Goal: Register for event/course

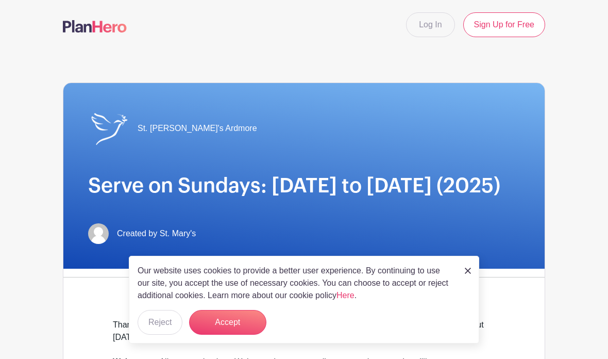
click at [469, 265] on link at bounding box center [468, 270] width 6 height 12
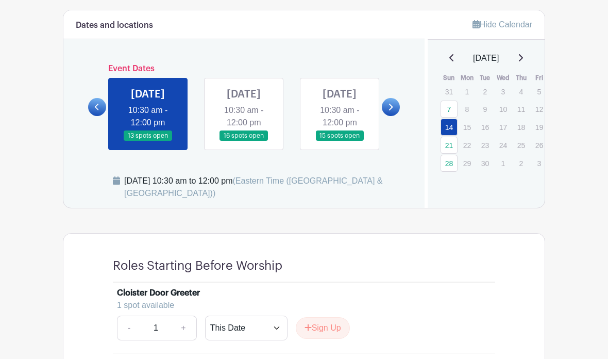
scroll to position [577, 0]
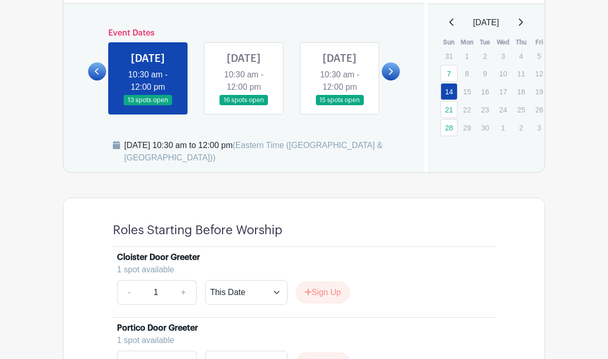
click at [384, 81] on link at bounding box center [391, 72] width 18 height 18
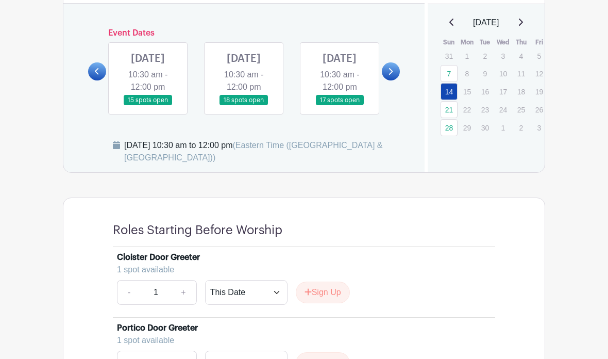
click at [148, 106] on link at bounding box center [148, 106] width 0 height 0
click at [523, 26] on icon at bounding box center [521, 22] width 4 height 7
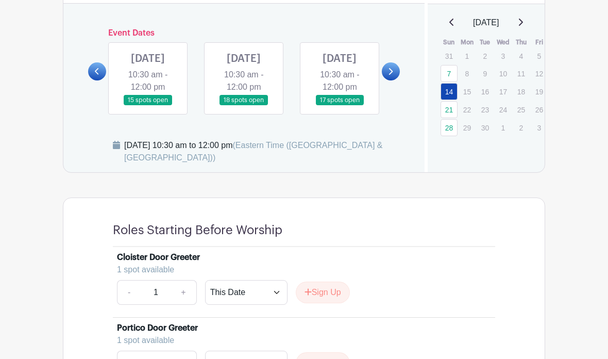
click at [523, 26] on icon at bounding box center [521, 22] width 4 height 7
click at [523, 29] on link at bounding box center [520, 22] width 5 height 12
click at [148, 106] on link at bounding box center [148, 106] width 0 height 0
click at [520, 29] on div "[DATE]" at bounding box center [486, 22] width 93 height 12
click at [523, 26] on icon at bounding box center [520, 22] width 5 height 8
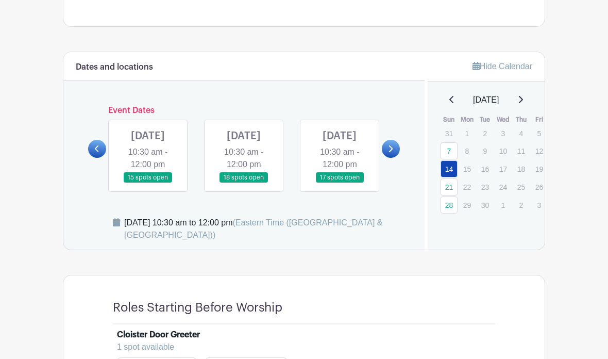
scroll to position [501, 0]
click at [523, 104] on icon at bounding box center [520, 99] width 5 height 8
click at [148, 183] on link at bounding box center [148, 183] width 0 height 0
click at [104, 158] on link at bounding box center [97, 149] width 18 height 18
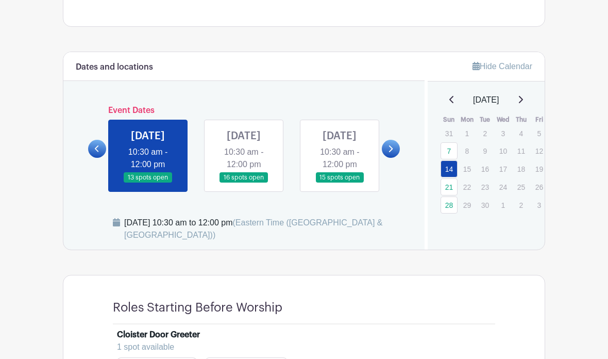
click at [398, 158] on link at bounding box center [391, 149] width 18 height 18
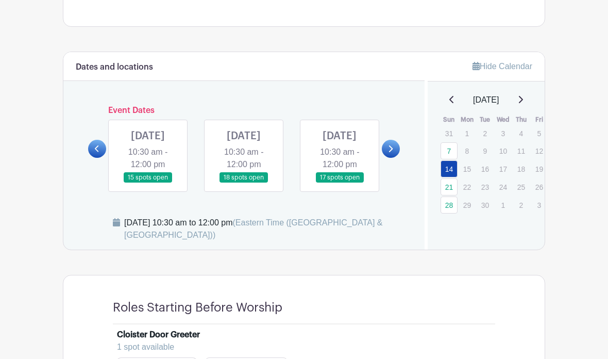
click at [148, 183] on link at bounding box center [148, 183] width 0 height 0
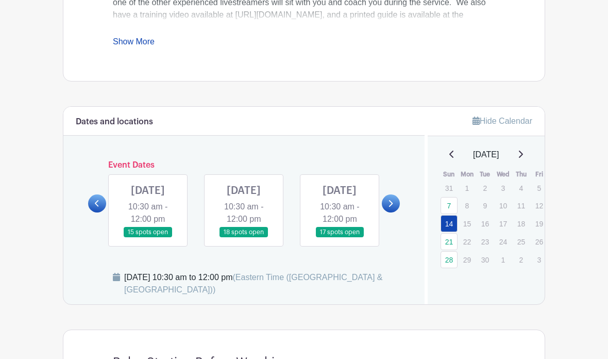
scroll to position [447, 0]
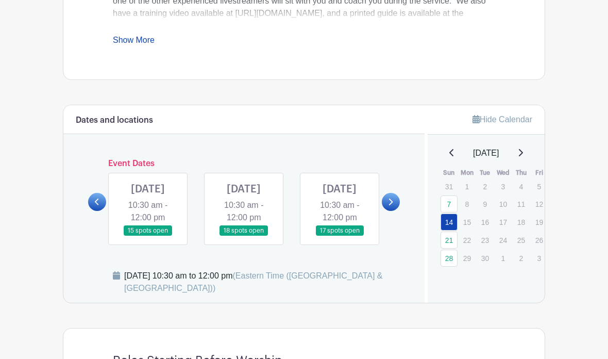
click at [148, 237] on link at bounding box center [148, 237] width 0 height 0
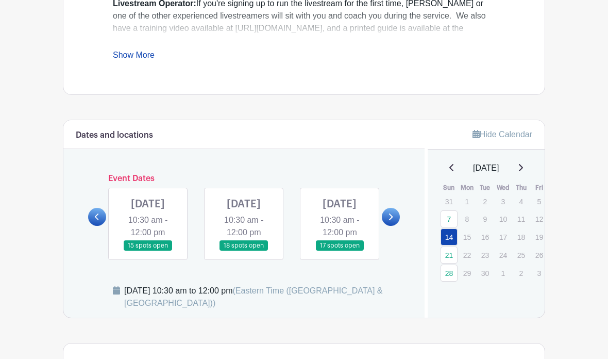
click at [148, 251] on link at bounding box center [148, 251] width 0 height 0
click at [523, 172] on icon at bounding box center [520, 167] width 5 height 8
click at [451, 263] on link "21" at bounding box center [449, 254] width 17 height 17
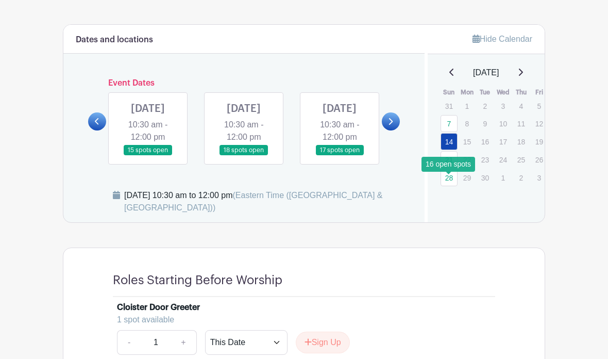
scroll to position [605, 0]
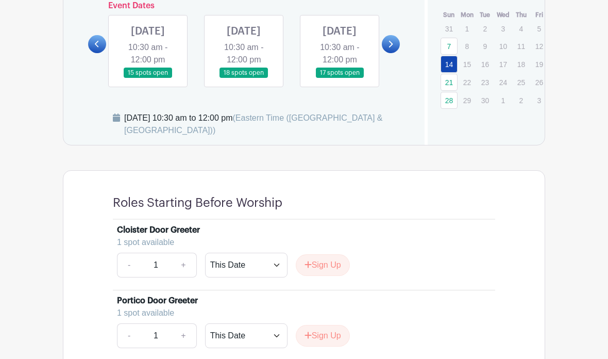
click at [148, 79] on link at bounding box center [148, 79] width 0 height 0
click at [148, 78] on link at bounding box center [148, 78] width 0 height 0
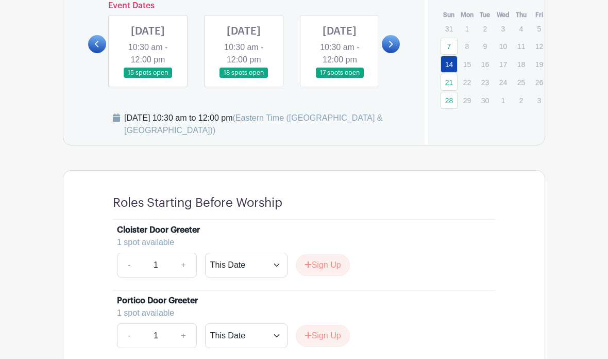
click at [148, 78] on link at bounding box center [148, 78] width 0 height 0
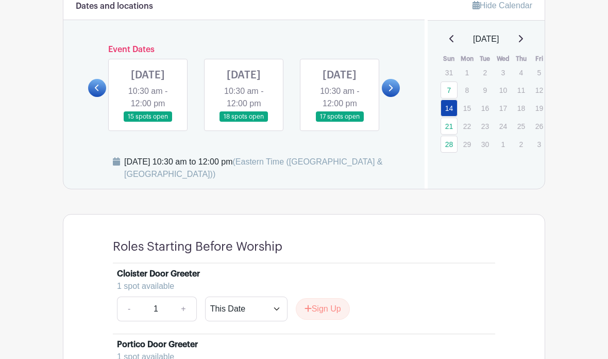
scroll to position [542, 0]
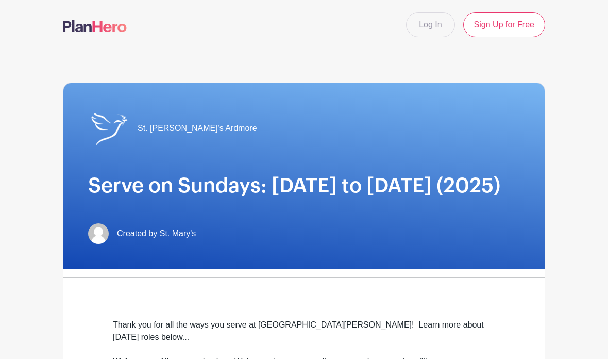
click at [433, 25] on link "Log In" at bounding box center [430, 24] width 48 height 25
click at [423, 26] on link "Log In" at bounding box center [430, 24] width 48 height 25
click at [441, 32] on link "Log In" at bounding box center [430, 24] width 48 height 25
click at [446, 27] on link "Log In" at bounding box center [430, 24] width 48 height 25
click at [447, 28] on link "Log In" at bounding box center [430, 24] width 48 height 25
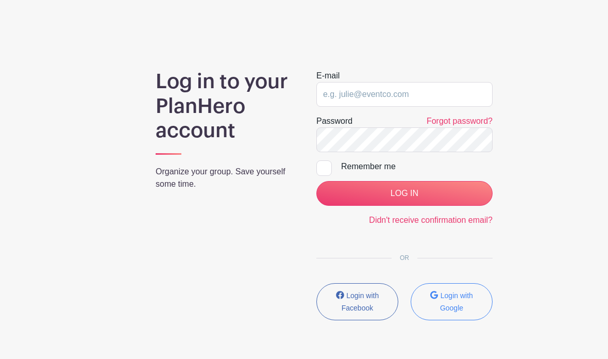
scroll to position [72, 0]
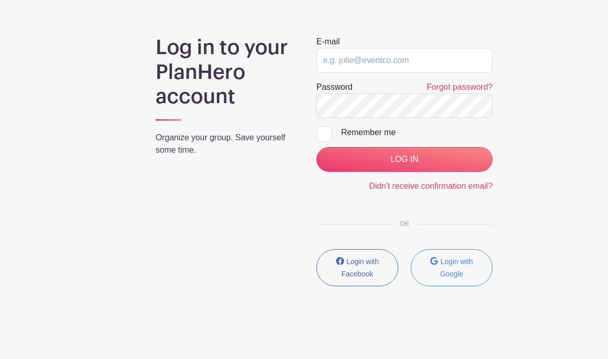
click at [461, 265] on small "Login with Google" at bounding box center [456, 267] width 33 height 21
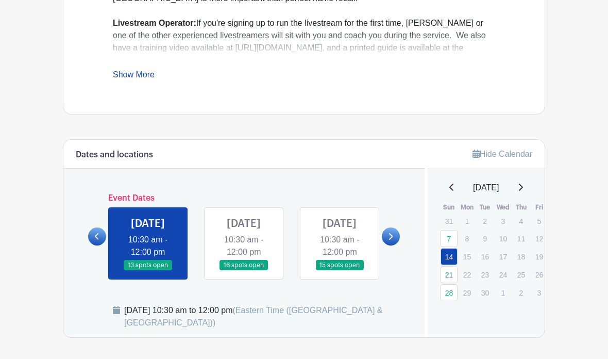
click at [394, 246] on link at bounding box center [391, 237] width 18 height 18
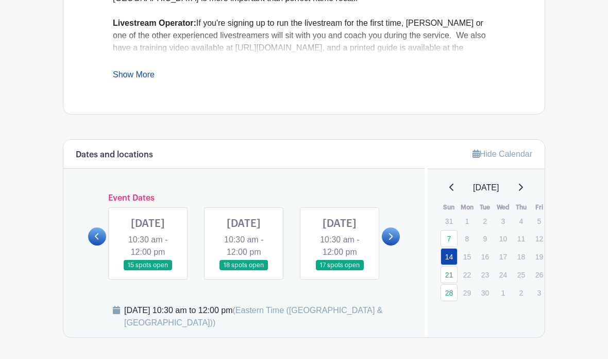
click at [148, 271] on link at bounding box center [148, 271] width 0 height 0
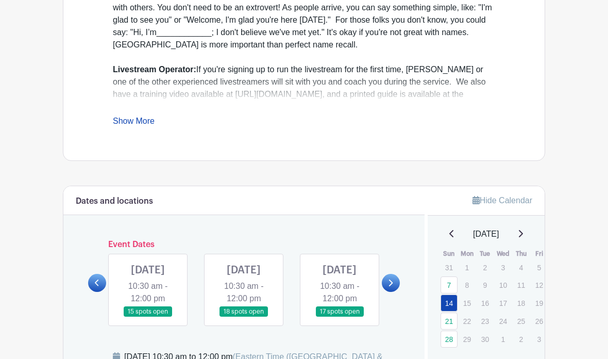
scroll to position [380, 0]
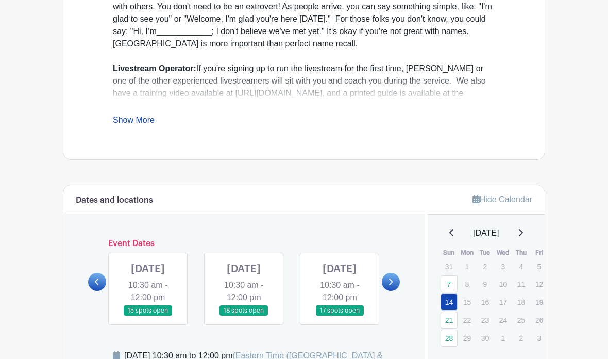
click at [148, 316] on link at bounding box center [148, 316] width 0 height 0
click at [90, 291] on link at bounding box center [97, 282] width 18 height 18
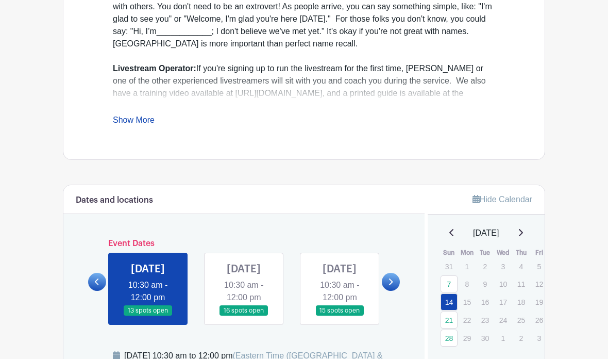
click at [340, 316] on link at bounding box center [340, 316] width 0 height 0
click at [244, 316] on link at bounding box center [244, 316] width 0 height 0
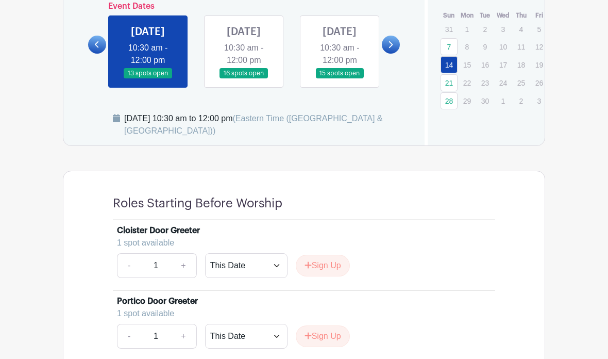
scroll to position [612, 0]
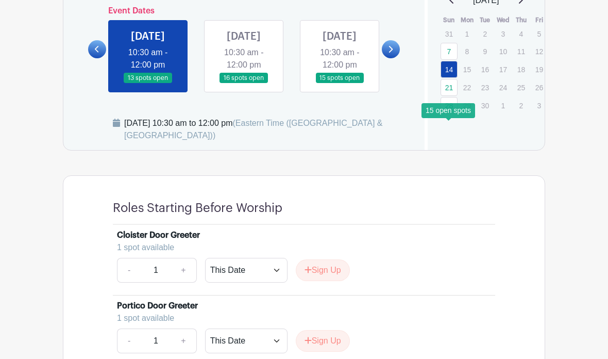
click at [452, 114] on link "28" at bounding box center [449, 105] width 17 height 17
click at [448, 114] on link "28" at bounding box center [449, 105] width 17 height 17
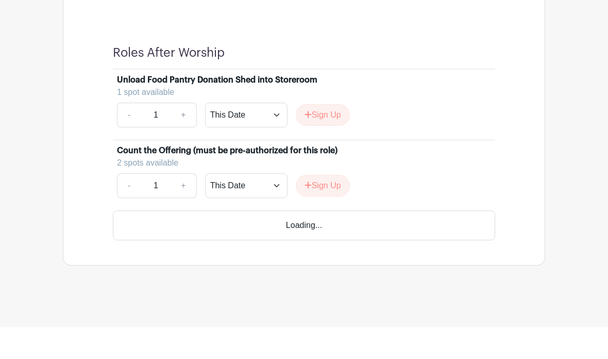
scroll to position [2059, 0]
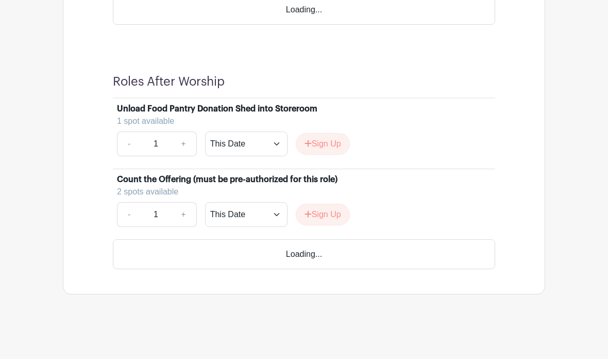
click at [334, 257] on div "Loading..." at bounding box center [304, 254] width 383 height 30
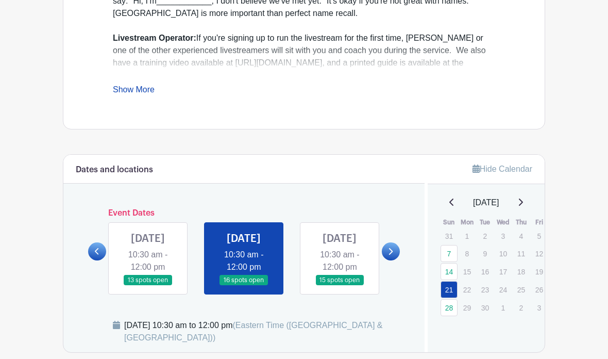
scroll to position [430, 0]
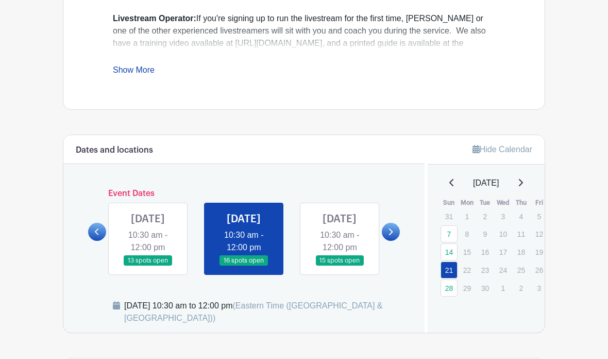
click at [393, 236] on icon at bounding box center [390, 232] width 5 height 8
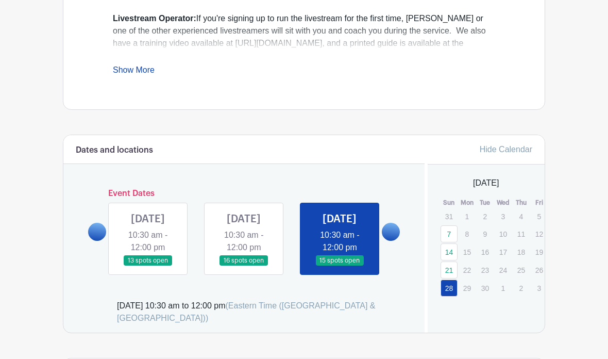
scroll to position [471, 0]
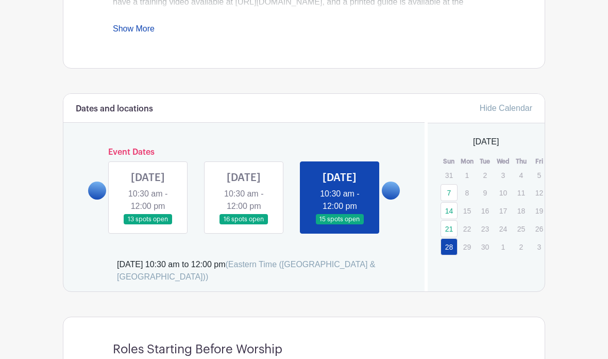
click at [148, 225] on link at bounding box center [148, 225] width 0 height 0
click at [398, 200] on link at bounding box center [391, 190] width 18 height 18
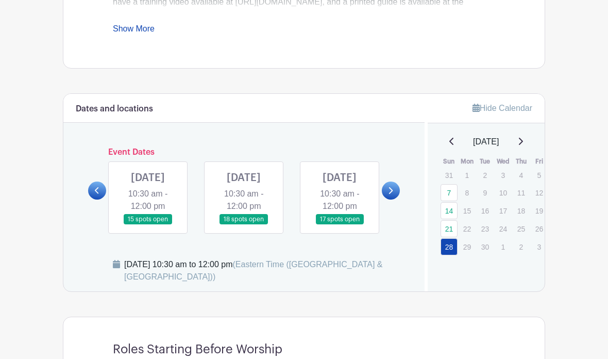
click at [148, 225] on link at bounding box center [148, 225] width 0 height 0
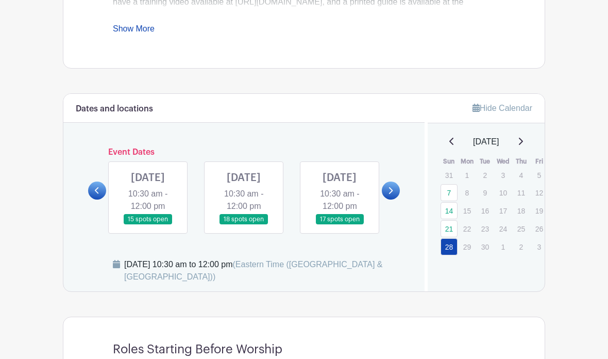
click at [523, 145] on icon at bounding box center [520, 141] width 5 height 8
click at [523, 145] on icon at bounding box center [521, 141] width 4 height 7
click at [523, 145] on icon at bounding box center [520, 141] width 5 height 8
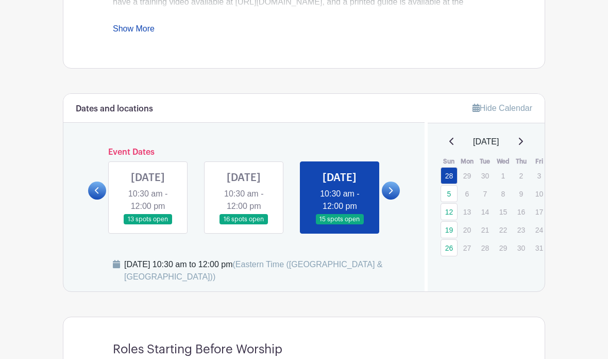
click at [392, 194] on icon at bounding box center [390, 191] width 5 height 8
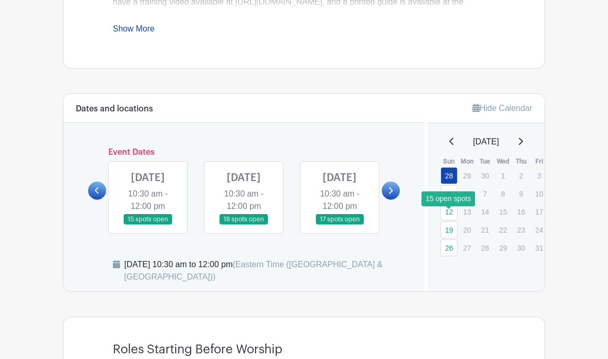
click at [450, 202] on link "5" at bounding box center [449, 193] width 17 height 17
click at [148, 225] on link at bounding box center [148, 225] width 0 height 0
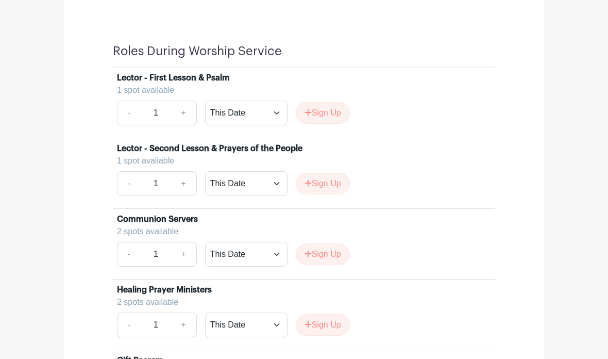
scroll to position [1256, 0]
click at [329, 124] on button "Sign Up" at bounding box center [323, 114] width 54 height 22
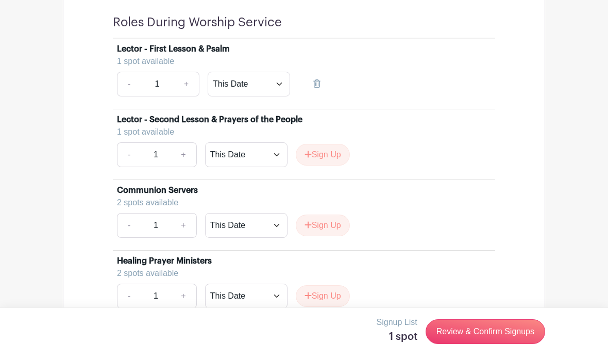
click at [524, 344] on link "Review & Confirm Signups" at bounding box center [486, 331] width 120 height 25
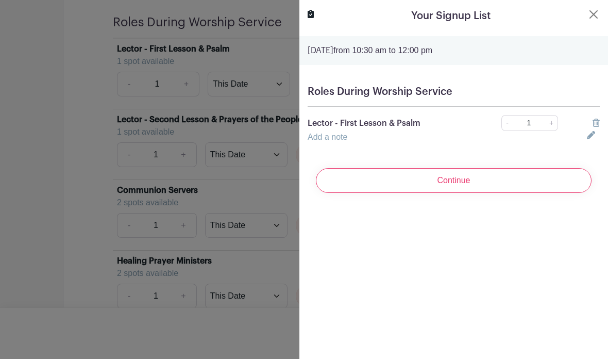
click at [517, 180] on input "Continue" at bounding box center [454, 180] width 276 height 25
click at [507, 189] on div "Continue" at bounding box center [454, 180] width 292 height 41
click at [507, 176] on div "Continue" at bounding box center [454, 180] width 292 height 41
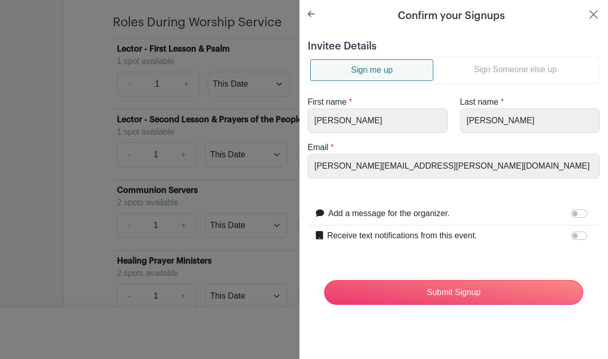
click at [469, 294] on input "Submit Signup" at bounding box center [453, 292] width 259 height 25
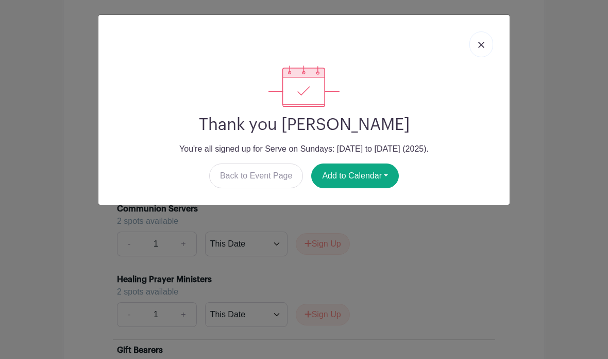
click at [484, 46] on img at bounding box center [481, 45] width 6 height 6
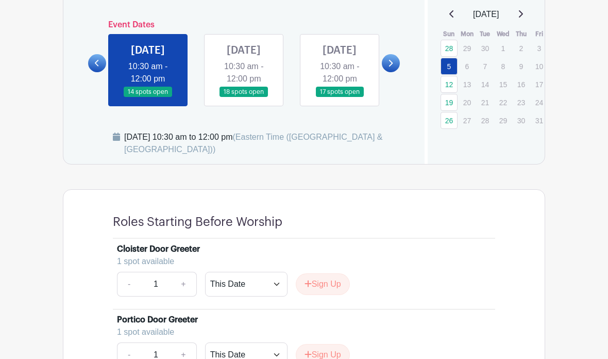
scroll to position [598, 0]
